Goal: Information Seeking & Learning: Learn about a topic

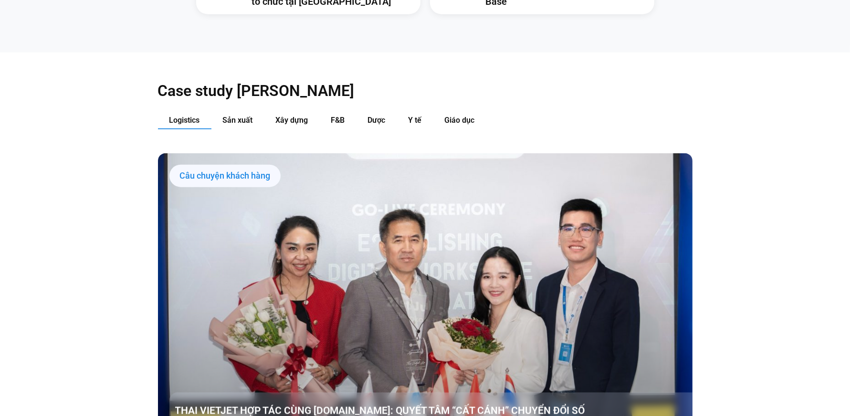
scroll to position [1046, 0]
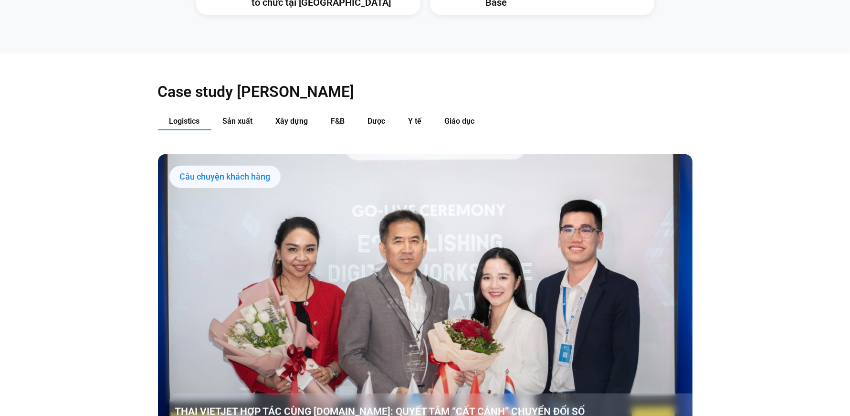
click at [591, 303] on link "Các tab. Mở mục bằng phím Enter hoặc Space, đóng bằng phím Esc và di chuyển bằn…" at bounding box center [425, 304] width 535 height 301
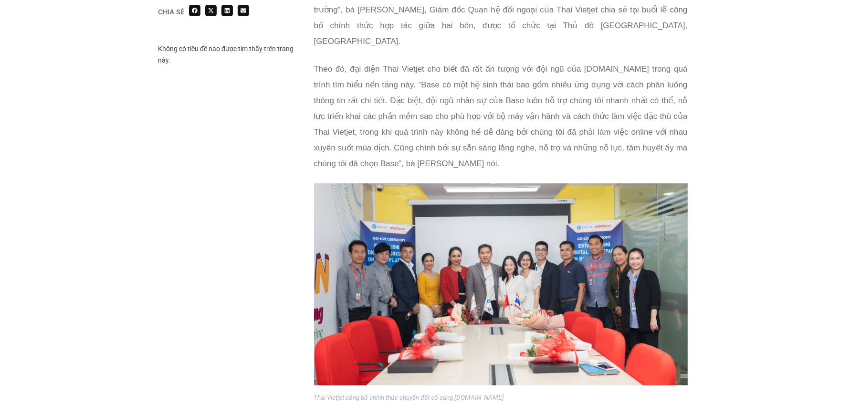
scroll to position [932, 0]
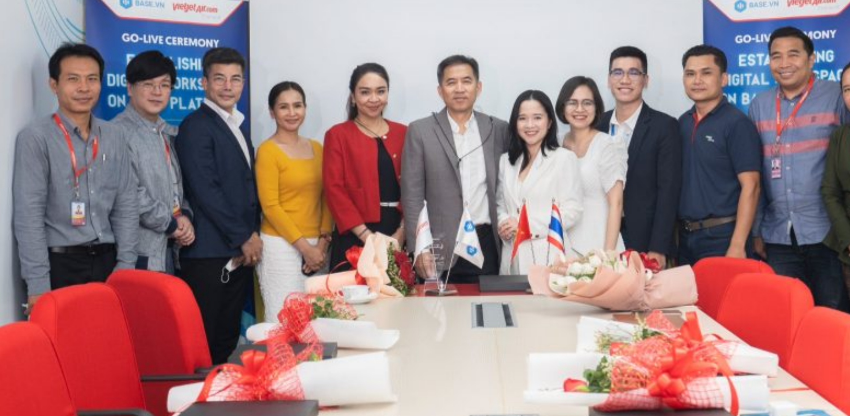
click at [500, 324] on img at bounding box center [501, 272] width 374 height 202
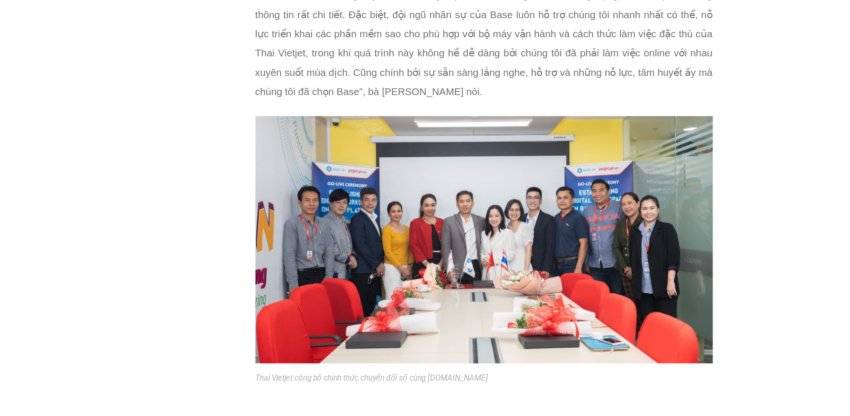
click at [698, 220] on div "Chia sẻ Không có tiêu đề nào được tìm thấy trên trang này. Chia sẻ" at bounding box center [425, 250] width 850 height 1945
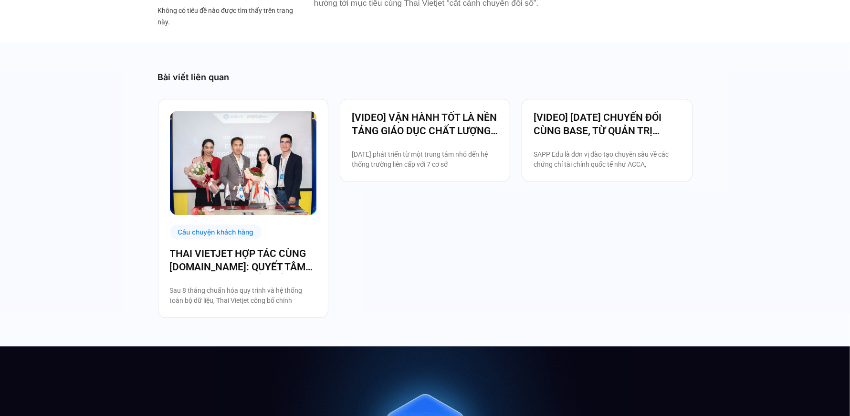
scroll to position [2153, 0]
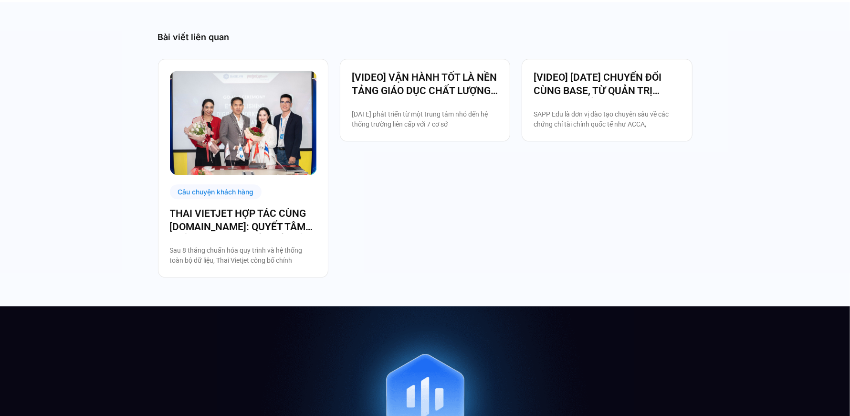
click at [226, 134] on img at bounding box center [243, 123] width 147 height 104
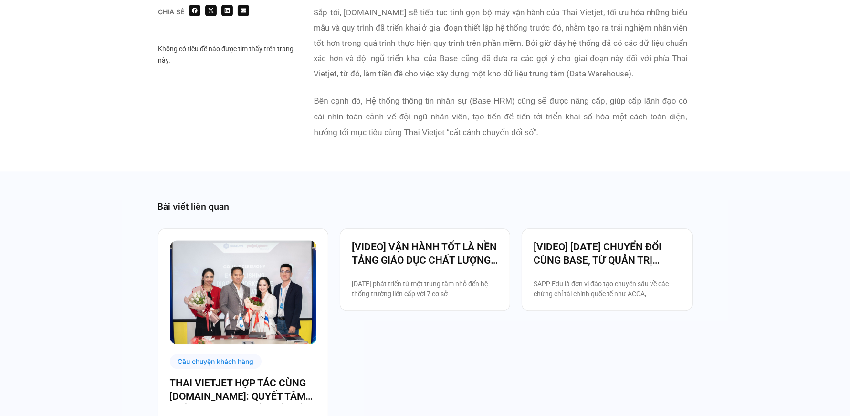
scroll to position [1985, 0]
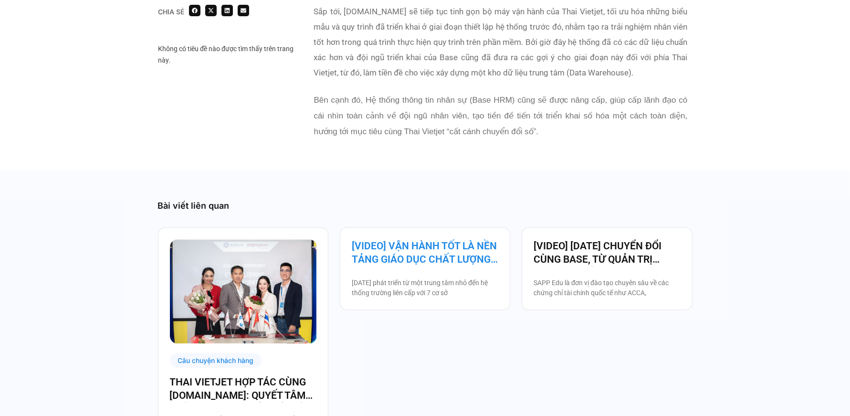
click at [412, 239] on link "[VIDEO] VẬN HÀNH TỐT LÀ NỀN TẢNG GIÁO DỤC CHẤT LƯỢNG – BAMBOO SCHOOL CHỌN BASE" at bounding box center [425, 252] width 147 height 27
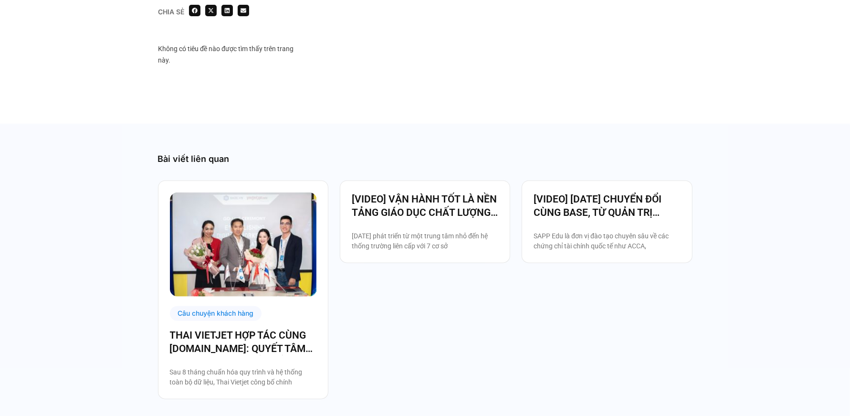
scroll to position [731, 0]
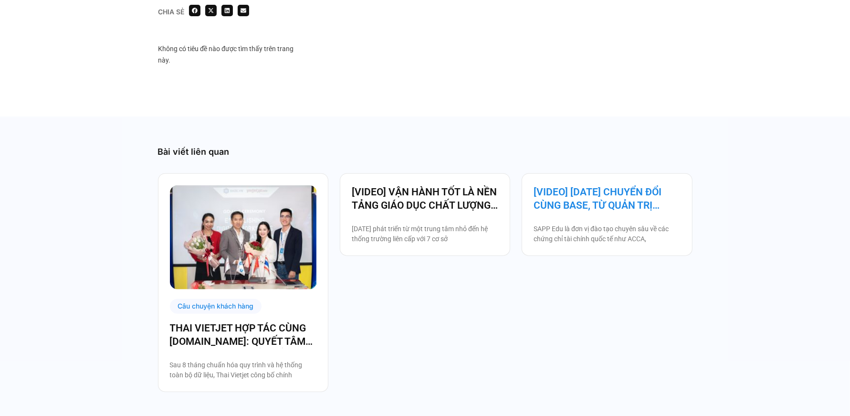
click at [629, 212] on link "[VIDEO] [DATE] CHUYỂN ĐỔI CÙNG BASE, TỪ QUẢN TRỊ NHÂN SỰ ĐẾN VẬN HÀNH TOÀN BỘ T…" at bounding box center [607, 198] width 147 height 27
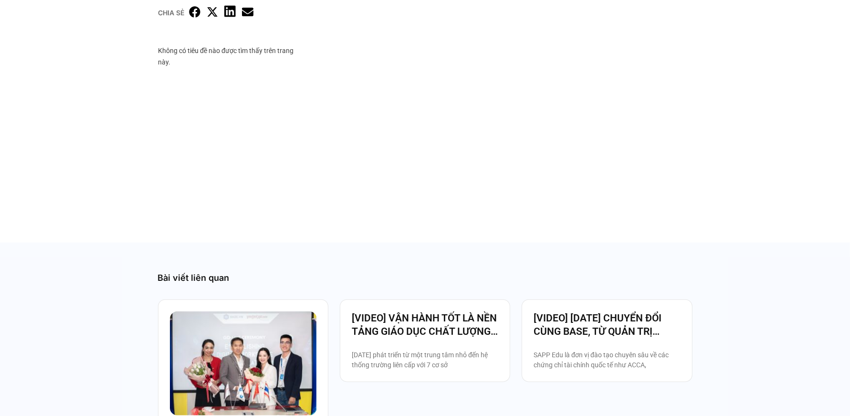
scroll to position [706, 0]
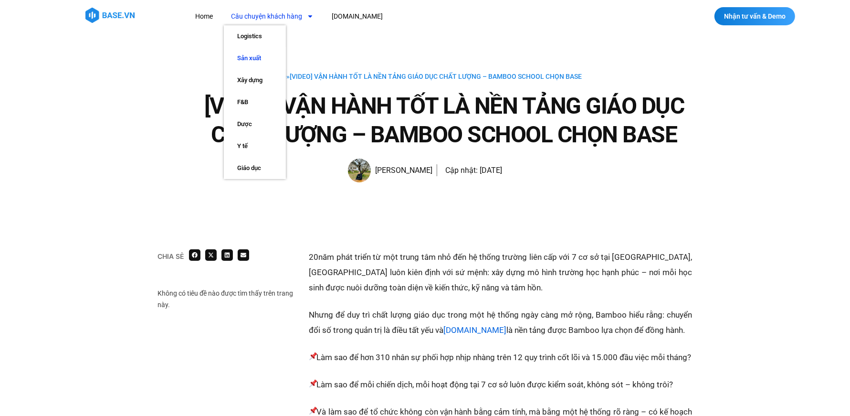
click at [254, 58] on link "Sản xuất" at bounding box center [255, 58] width 62 height 22
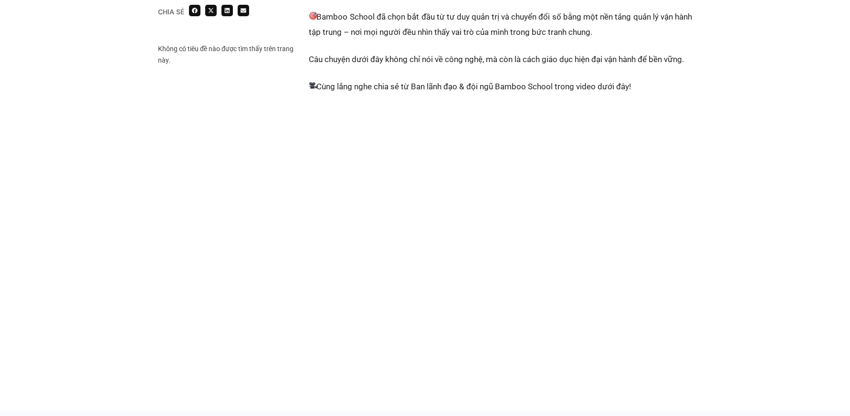
scroll to position [441, 0]
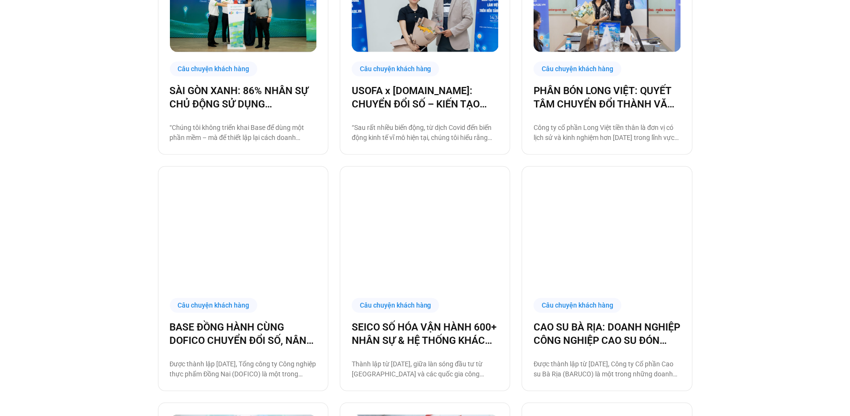
scroll to position [385, 0]
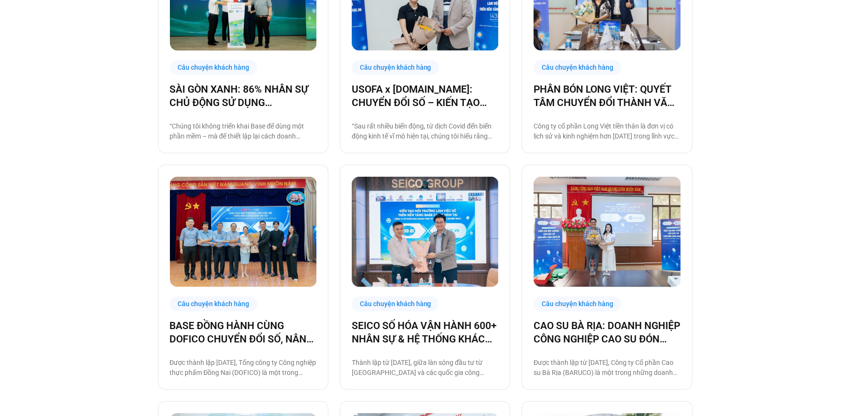
click at [240, 239] on img at bounding box center [243, 232] width 147 height 110
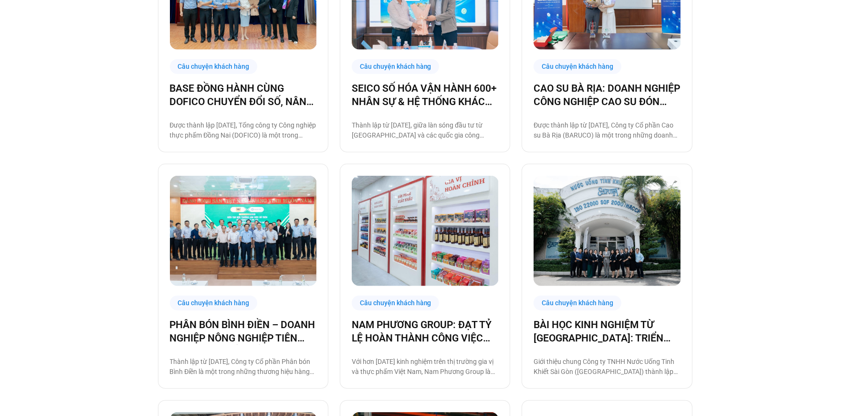
scroll to position [630, 0]
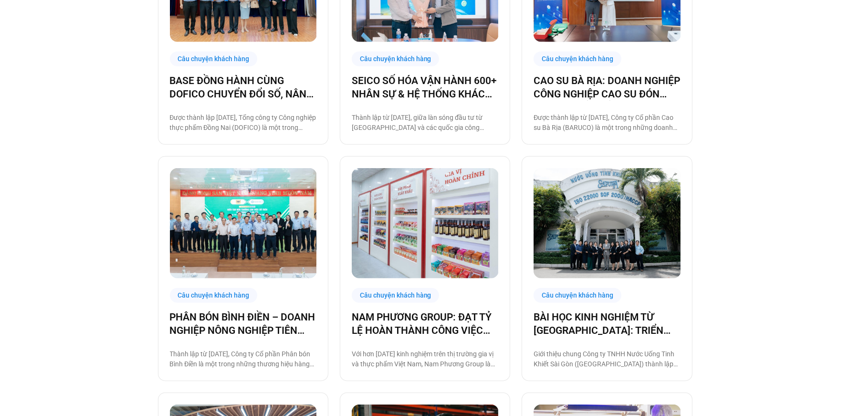
click at [237, 236] on img at bounding box center [243, 223] width 147 height 110
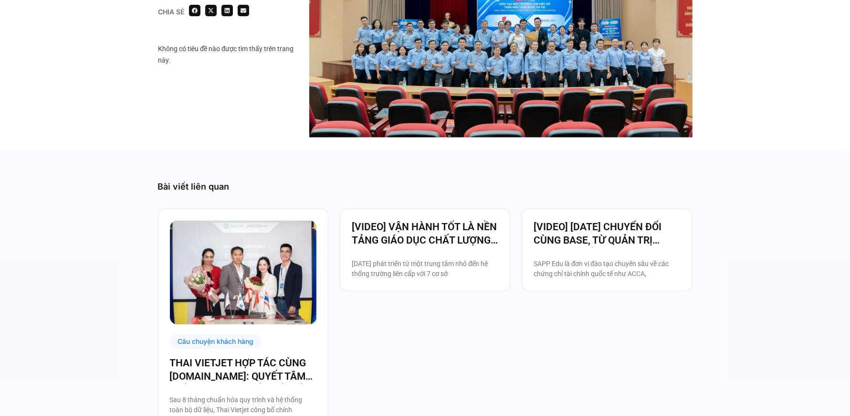
scroll to position [1684, 0]
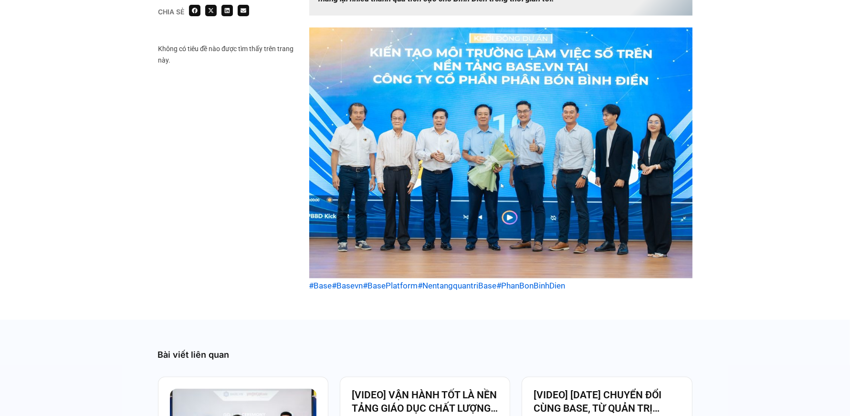
scroll to position [1581, 0]
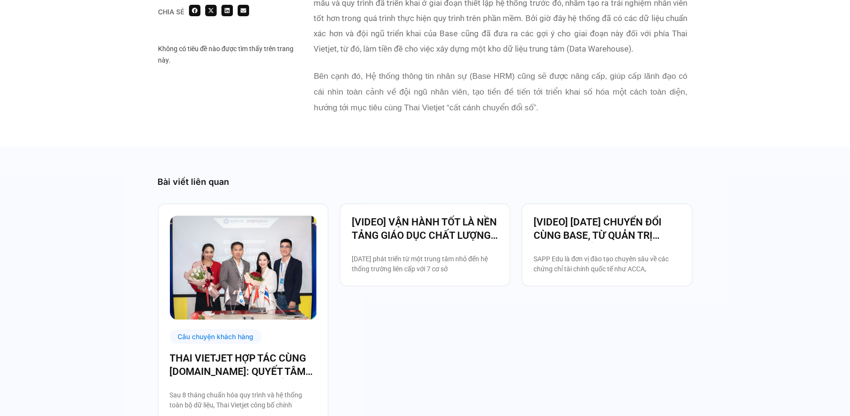
scroll to position [2019, 0]
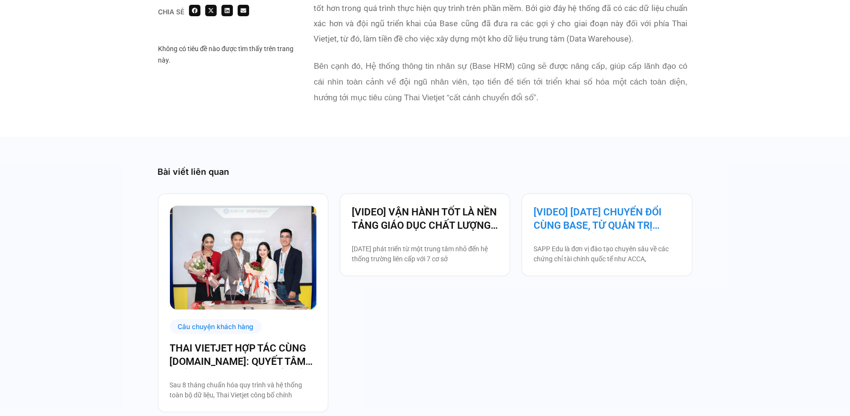
click at [648, 215] on link "[VIDEO] [DATE] CHUYỂN ĐỔI CÙNG BASE, TỪ QUẢN TRỊ NHÂN SỰ ĐẾN VẬN HÀNH TOÀN BỘ T…" at bounding box center [607, 218] width 147 height 27
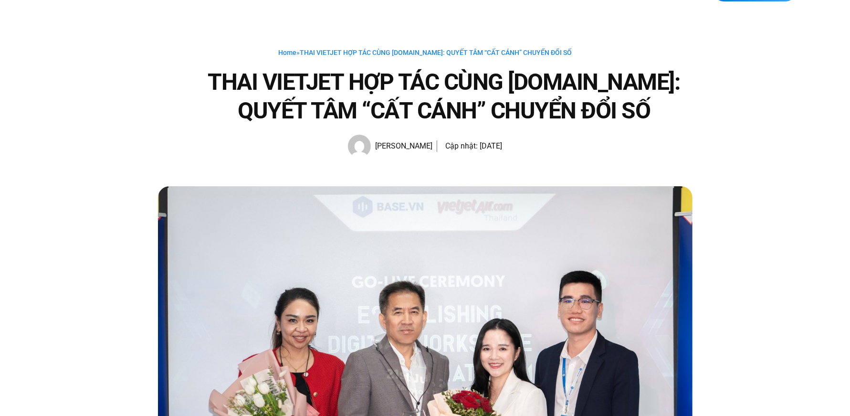
scroll to position [0, 0]
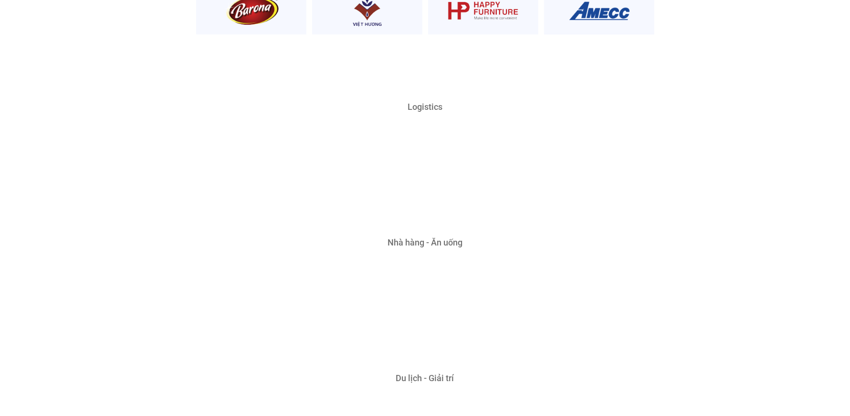
scroll to position [2380, 0]
